Goal: Task Accomplishment & Management: Use online tool/utility

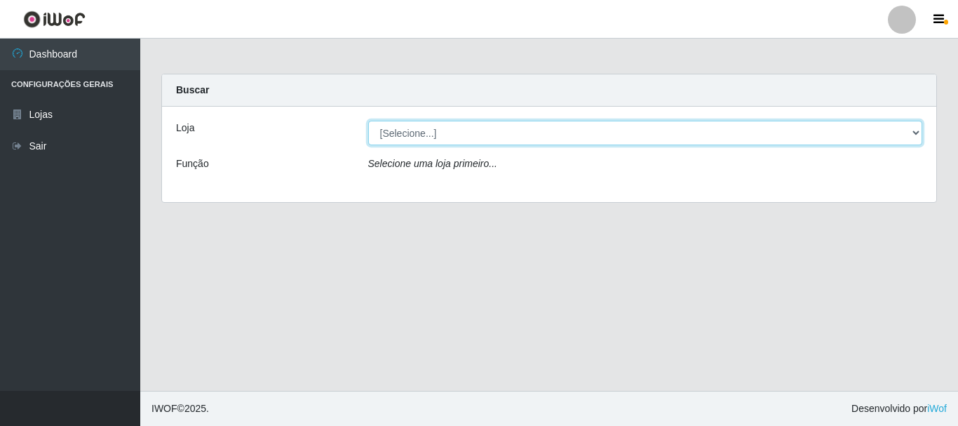
click at [533, 137] on select "[Selecione...] Casatudo BR" at bounding box center [645, 133] width 555 height 25
select select "197"
click at [368, 121] on select "[Selecione...] Casatudo BR" at bounding box center [645, 133] width 555 height 25
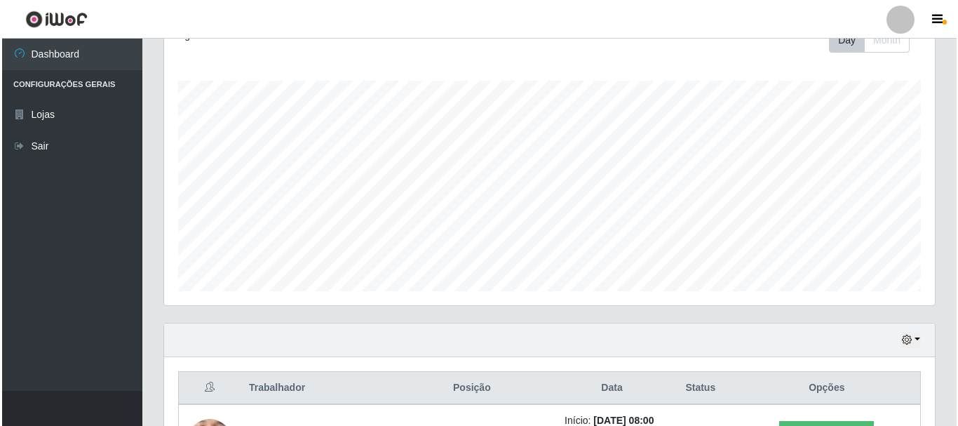
scroll to position [421, 0]
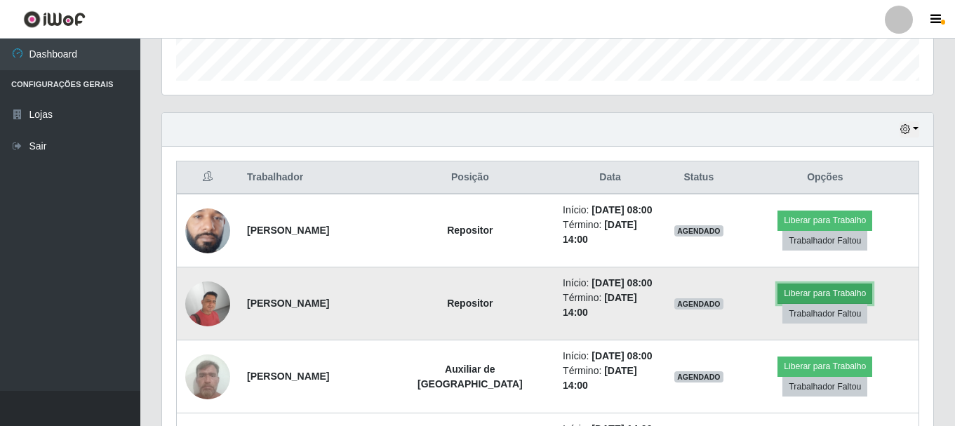
click at [777, 285] on button "Liberar para Trabalho" at bounding box center [824, 293] width 95 height 20
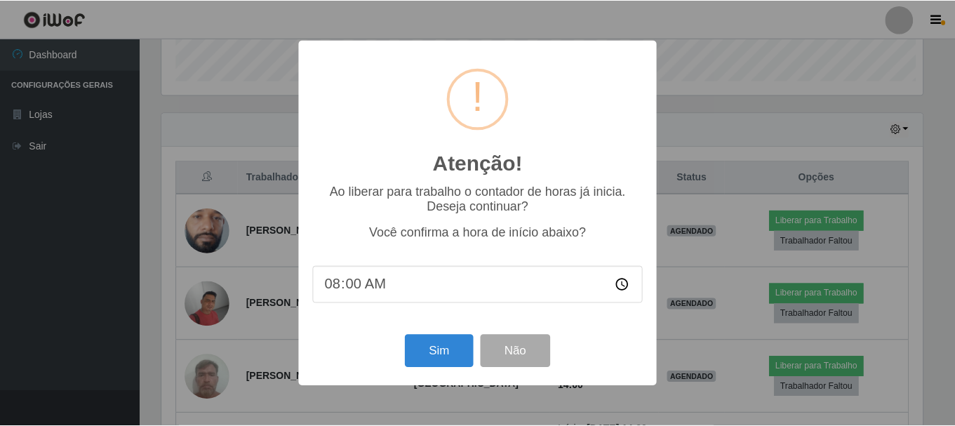
scroll to position [291, 764]
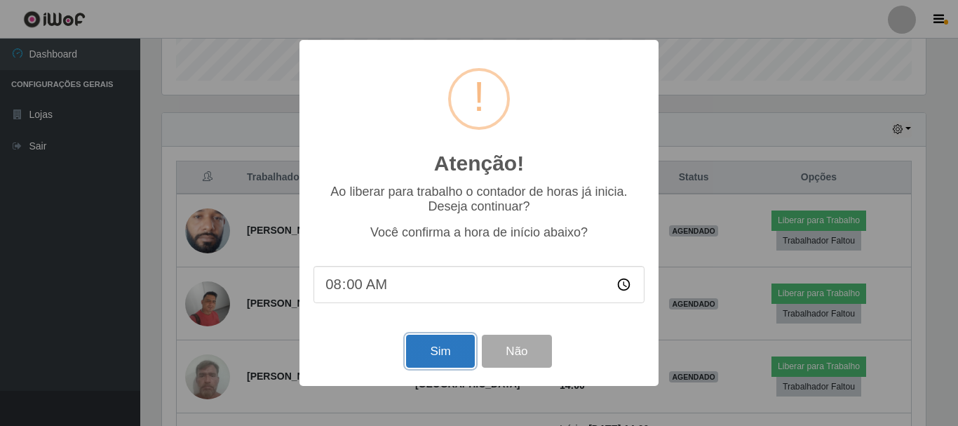
click at [447, 350] on button "Sim" at bounding box center [440, 351] width 68 height 33
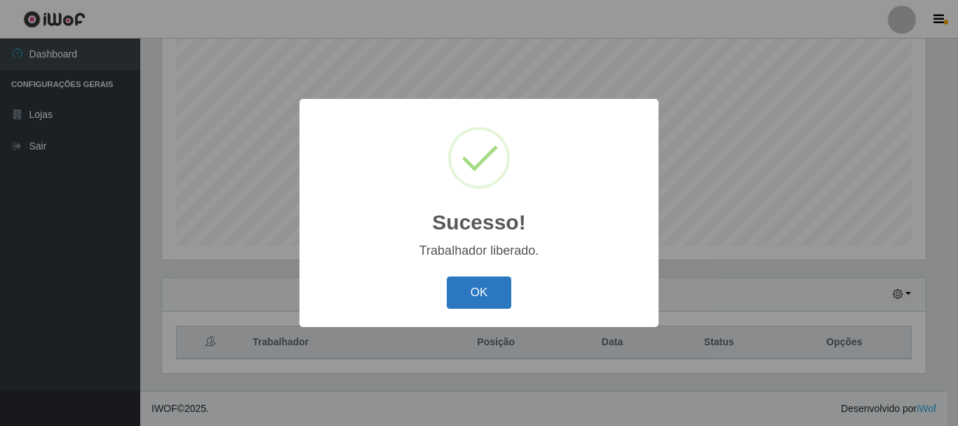
click at [479, 287] on button "OK" at bounding box center [479, 292] width 65 height 33
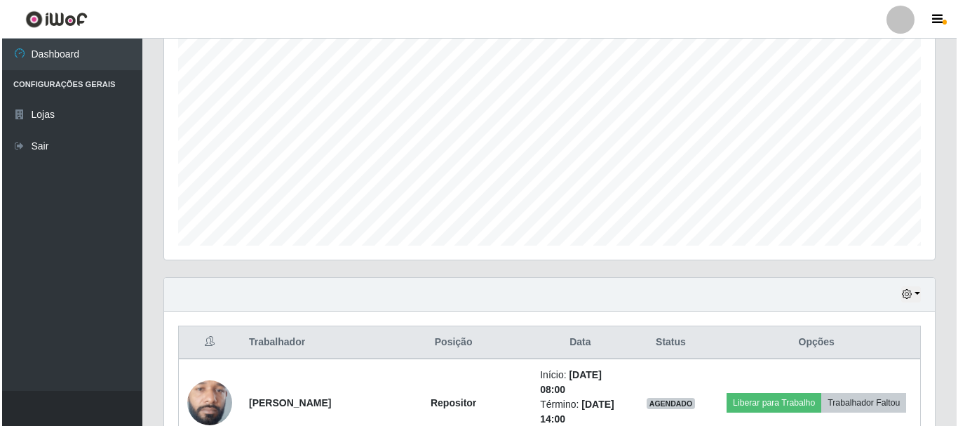
scroll to position [396, 0]
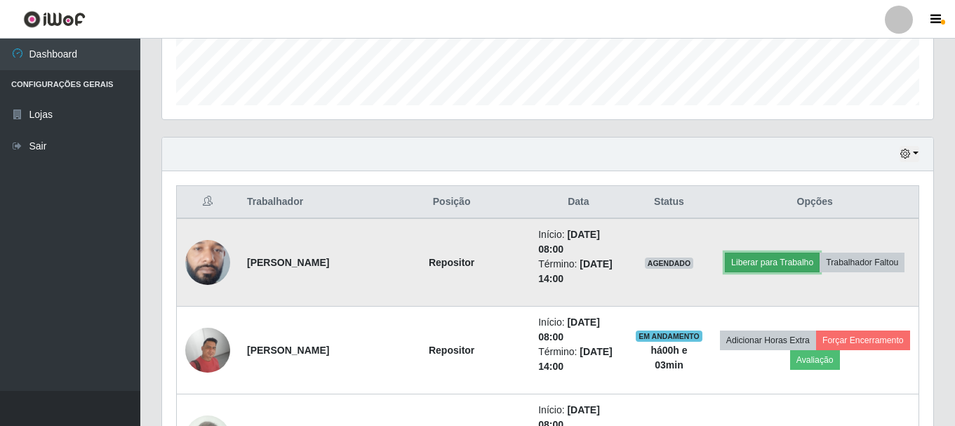
click at [763, 253] on button "Liberar para Trabalho" at bounding box center [772, 263] width 95 height 20
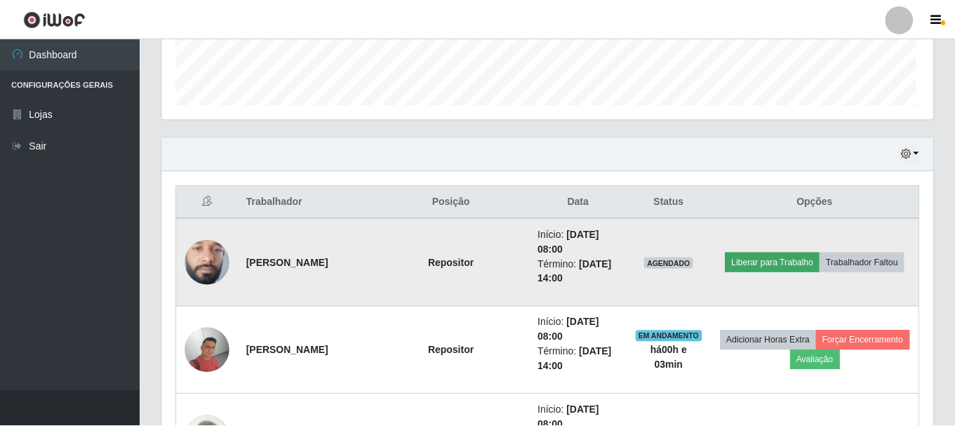
scroll to position [291, 764]
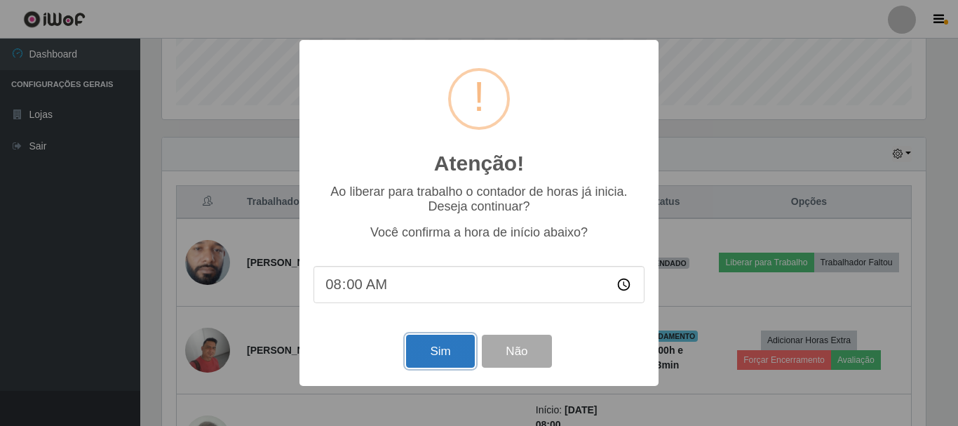
click at [434, 356] on button "Sim" at bounding box center [440, 351] width 68 height 33
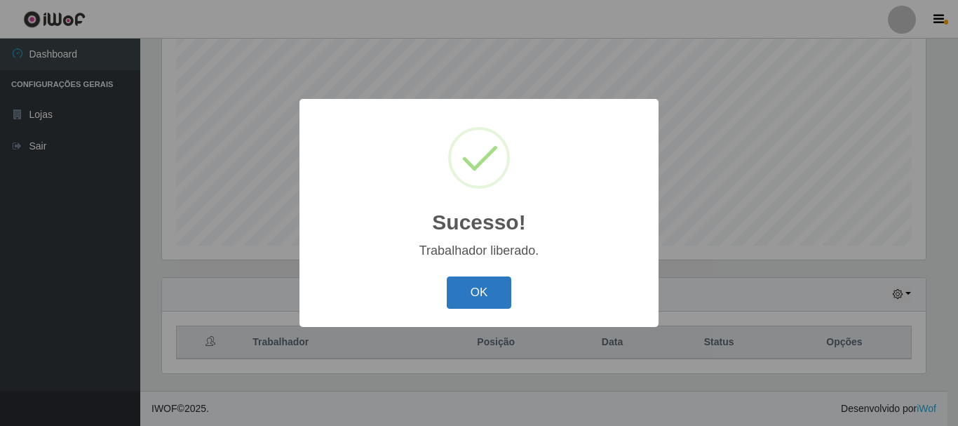
click at [488, 288] on button "OK" at bounding box center [479, 292] width 65 height 33
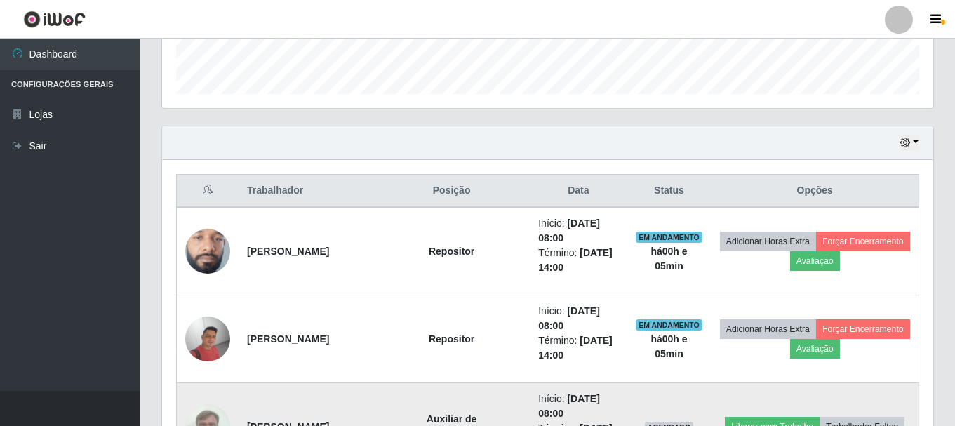
scroll to position [478, 0]
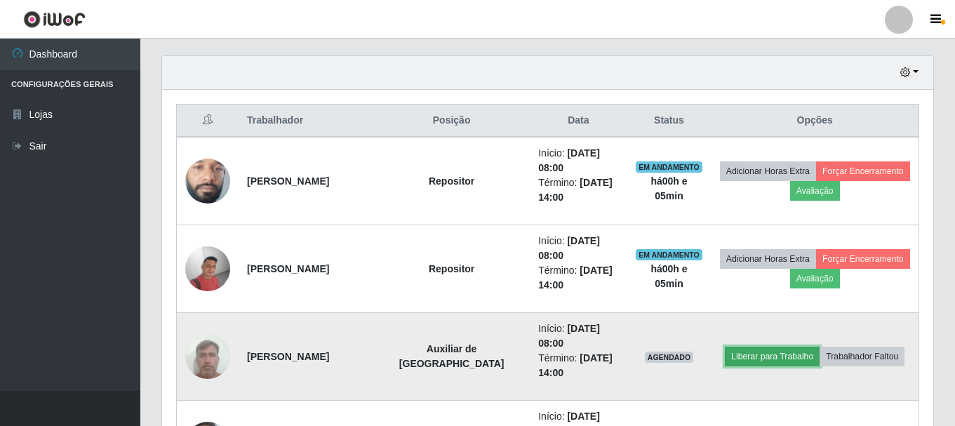
click at [744, 347] on button "Liberar para Trabalho" at bounding box center [772, 357] width 95 height 20
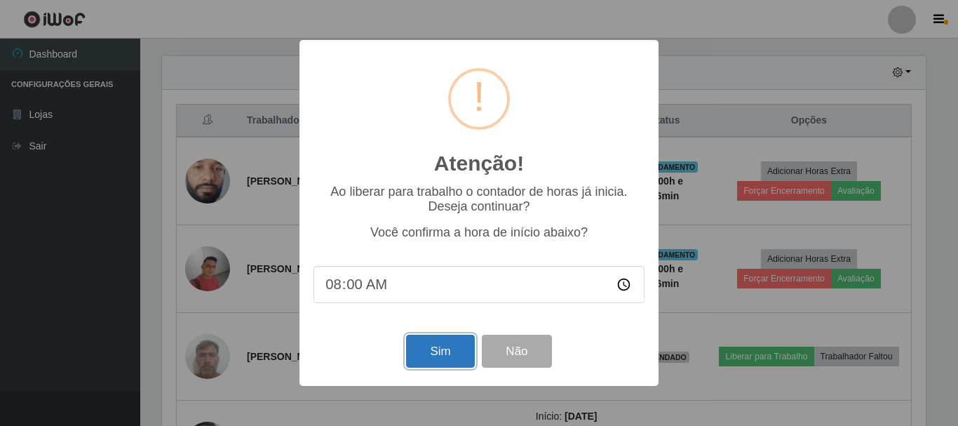
click at [449, 347] on button "Sim" at bounding box center [440, 351] width 68 height 33
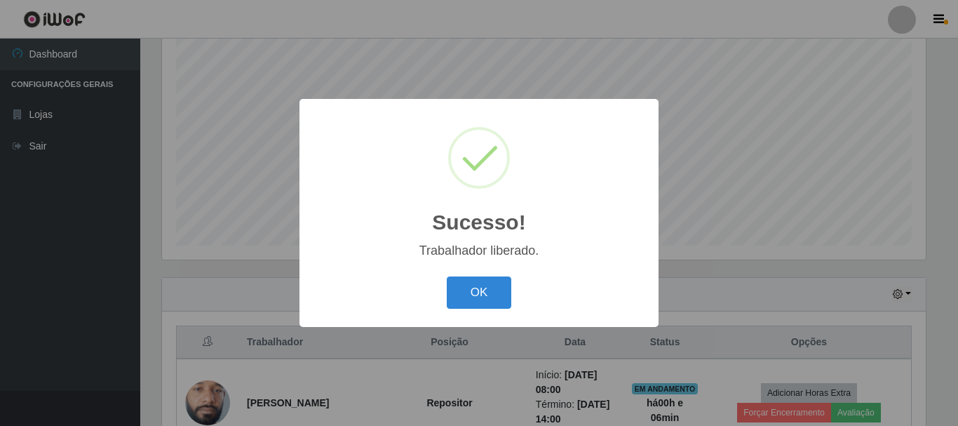
click at [447, 276] on button "OK" at bounding box center [479, 292] width 65 height 33
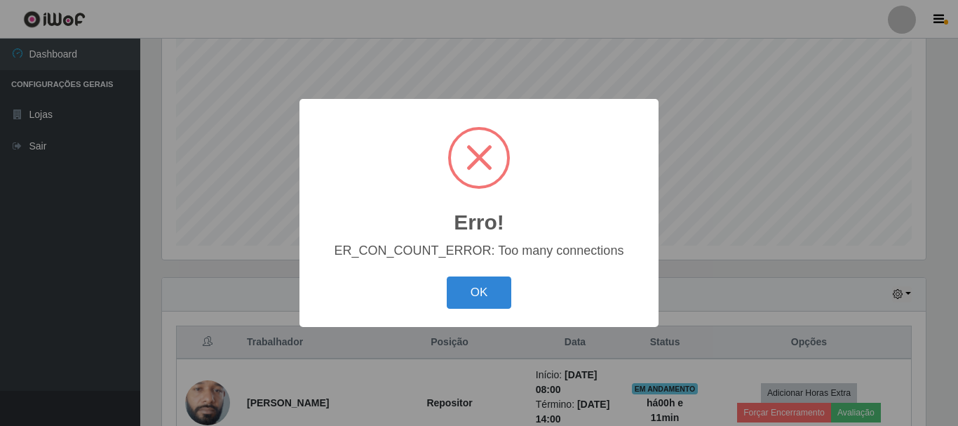
click at [447, 276] on button "OK" at bounding box center [479, 292] width 65 height 33
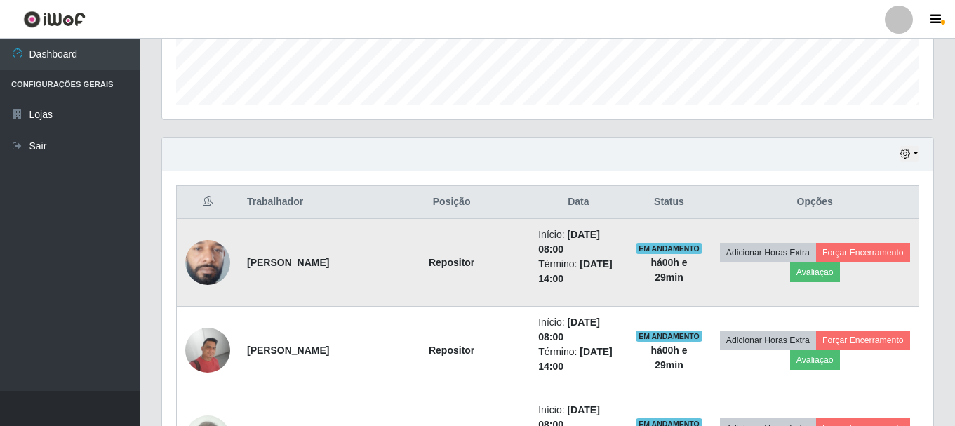
scroll to position [466, 0]
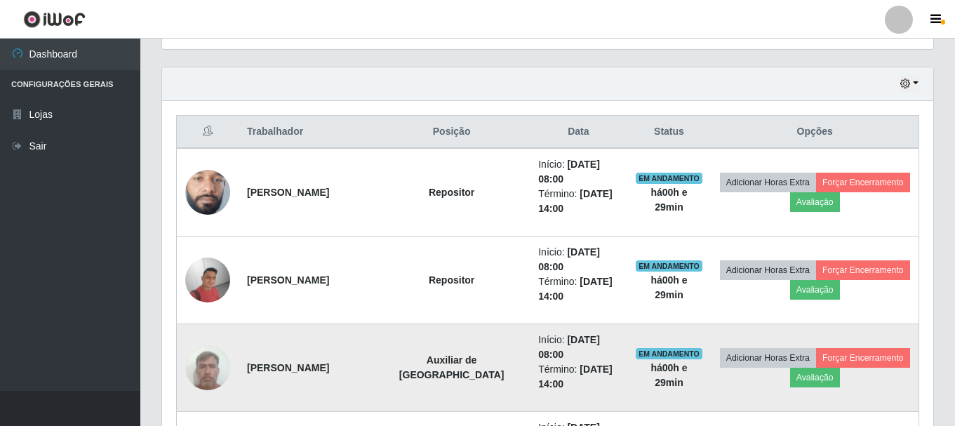
click at [207, 337] on img at bounding box center [207, 367] width 45 height 60
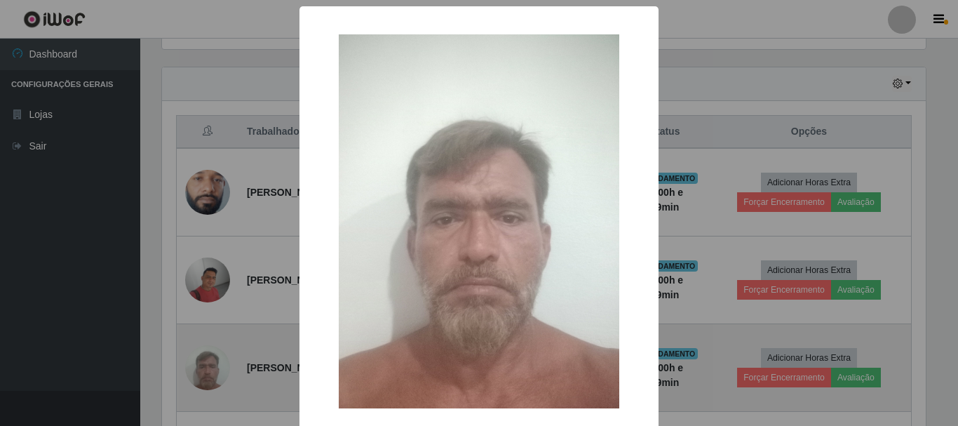
click at [207, 332] on div "× OK Cancel" at bounding box center [479, 213] width 958 height 426
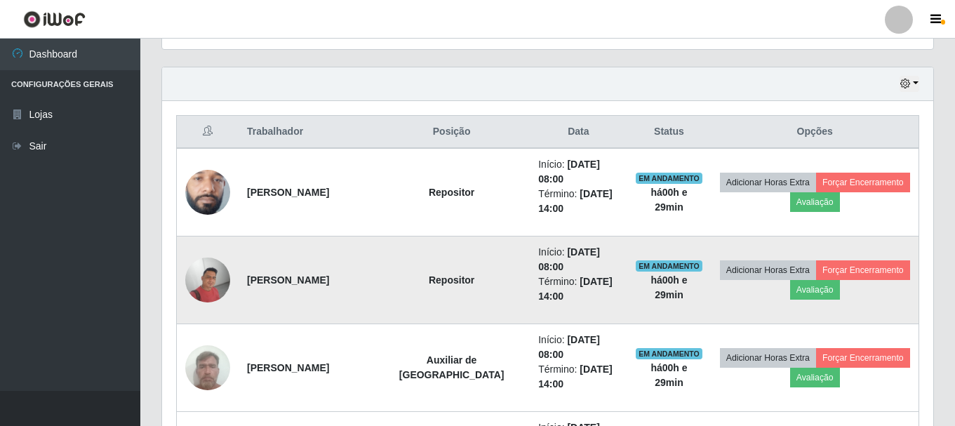
scroll to position [537, 0]
